Goal: Information Seeking & Learning: Check status

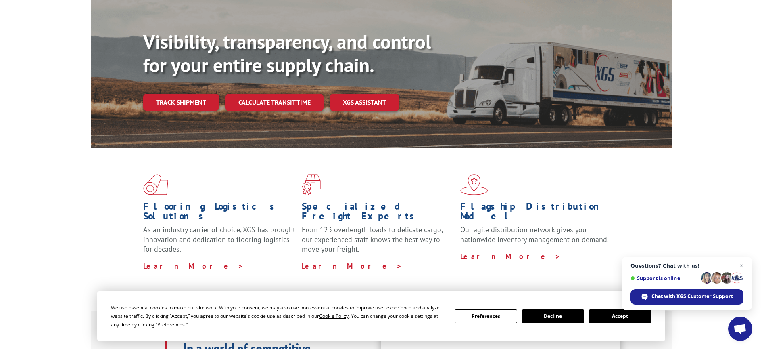
scroll to position [81, 0]
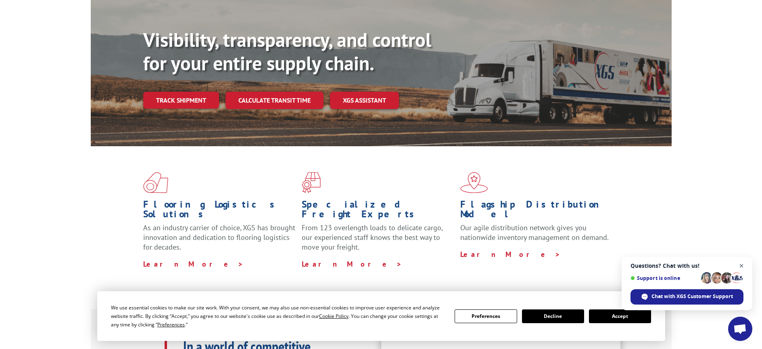
click at [743, 264] on span "Close chat" at bounding box center [742, 266] width 10 height 10
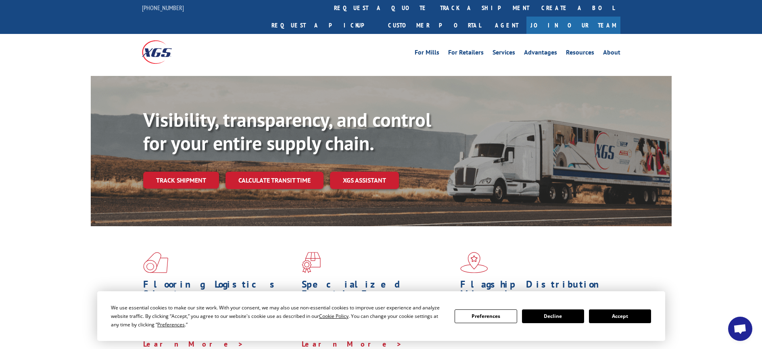
scroll to position [0, 0]
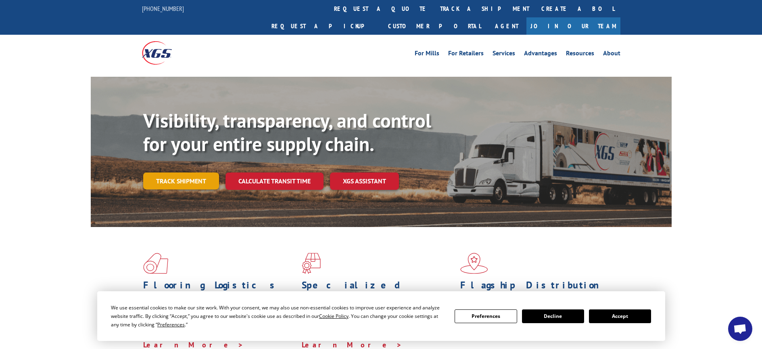
click at [183, 172] on link "Track shipment" at bounding box center [181, 180] width 76 height 17
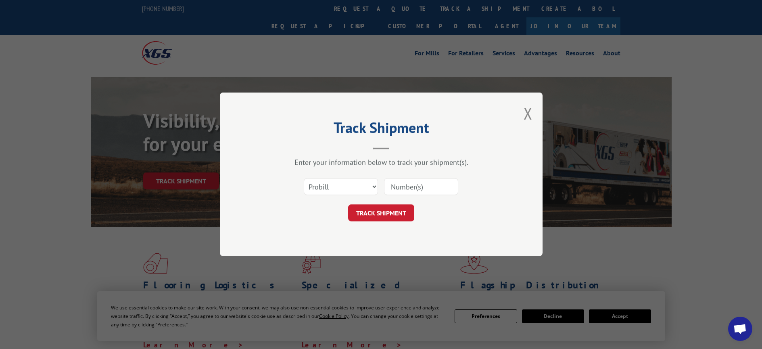
click at [397, 186] on input at bounding box center [421, 186] width 74 height 17
type input "2850048"
click at [377, 213] on button "TRACK SHIPMENT" at bounding box center [381, 213] width 66 height 17
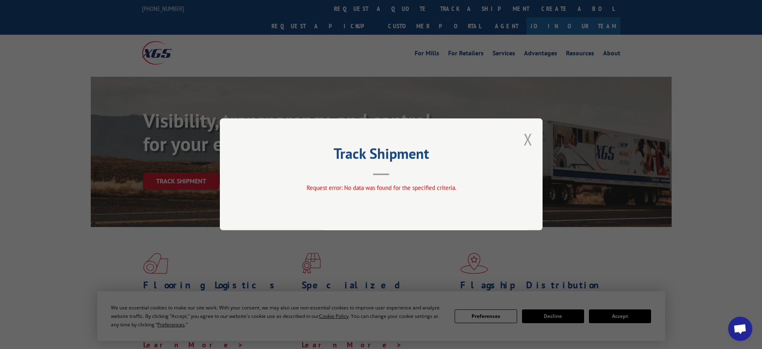
click at [528, 141] on button "Close modal" at bounding box center [528, 138] width 9 height 21
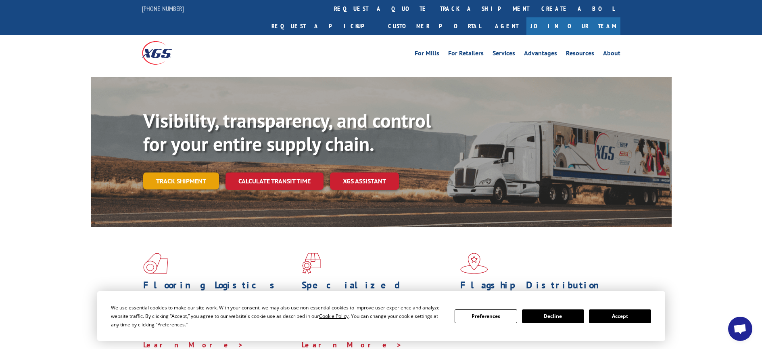
click at [192, 172] on link "Track shipment" at bounding box center [181, 180] width 76 height 17
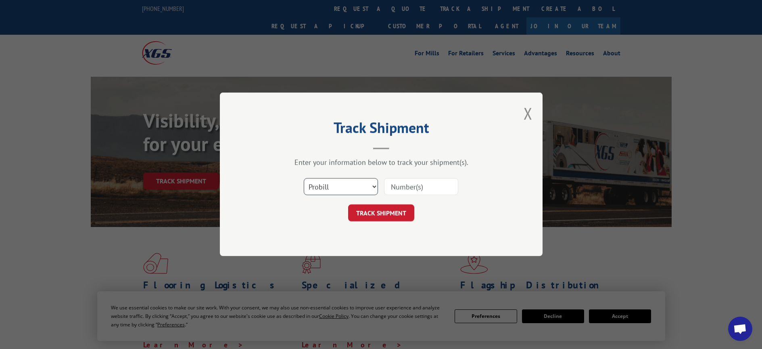
click at [375, 186] on select "Select category... Probill BOL PO" at bounding box center [341, 186] width 74 height 17
select select "bol"
click at [304, 178] on select "Select category... Probill BOL PO" at bounding box center [341, 186] width 74 height 17
click at [403, 188] on input at bounding box center [421, 186] width 74 height 17
type input "2850048"
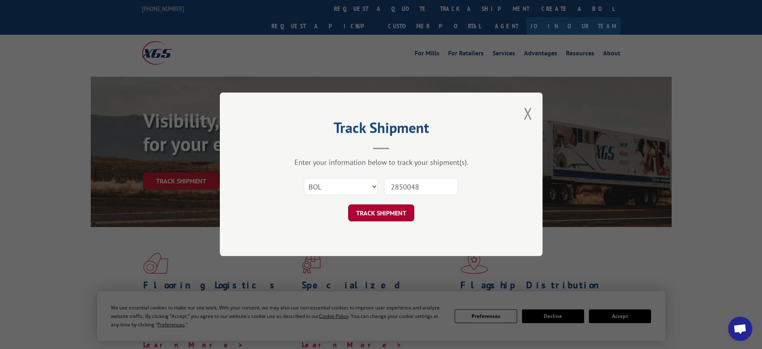
click at [399, 213] on button "TRACK SHIPMENT" at bounding box center [381, 213] width 66 height 17
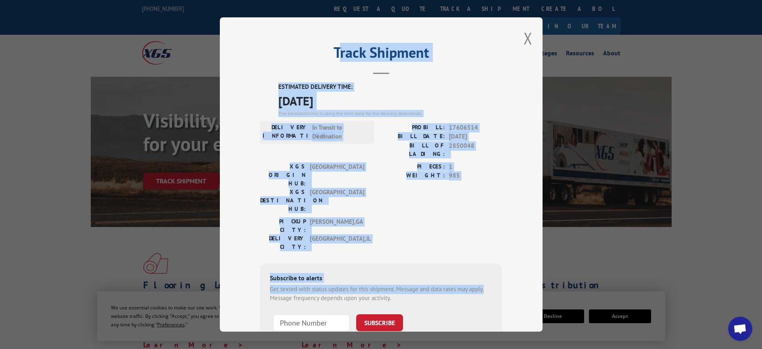
drag, startPoint x: 334, startPoint y: 49, endPoint x: 494, endPoint y: 239, distance: 247.7
click at [494, 239] on div "Track Shipment ESTIMATED DELIVERY TIME: [DATE] The estimated time is using the …" at bounding box center [381, 174] width 323 height 314
copy div "rack Shipment ESTIMATED DELIVERY TIME: [DATE] The estimated time is using the t…"
click at [527, 37] on button "Close modal" at bounding box center [528, 37] width 9 height 21
